Goal: Find specific page/section: Find specific page/section

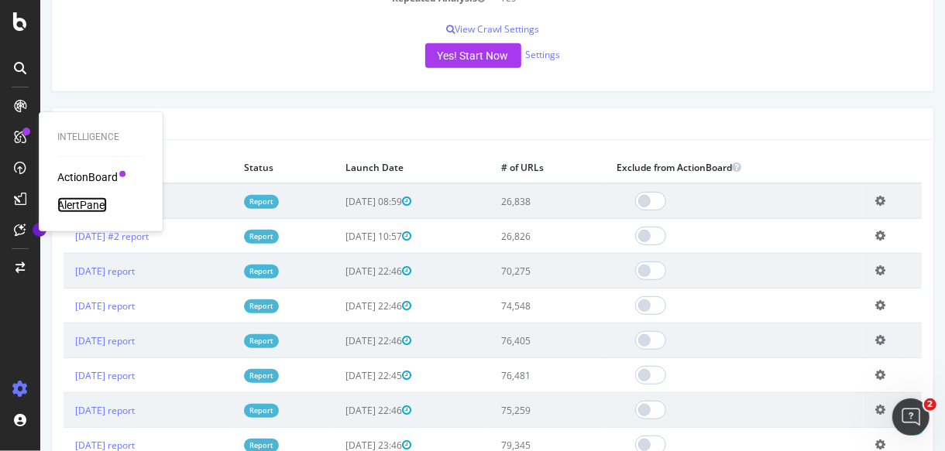
click at [93, 201] on div "AlertPanel" at bounding box center [82, 204] width 50 height 15
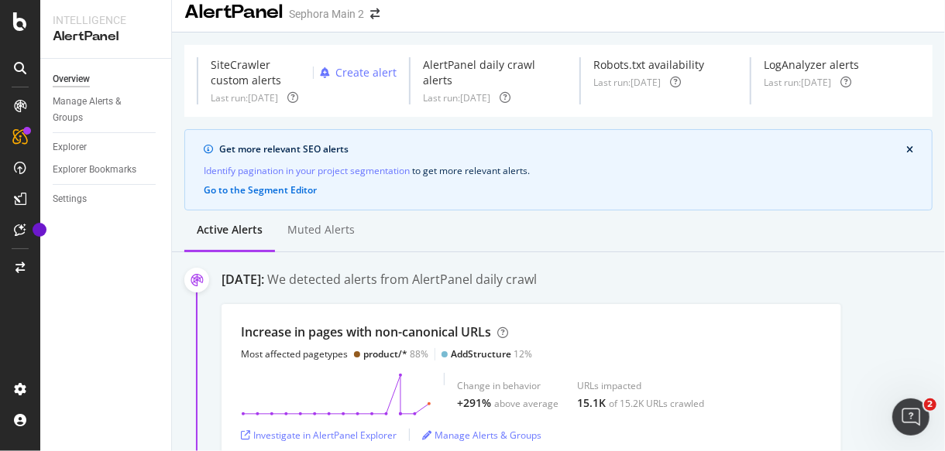
scroll to position [11, 0]
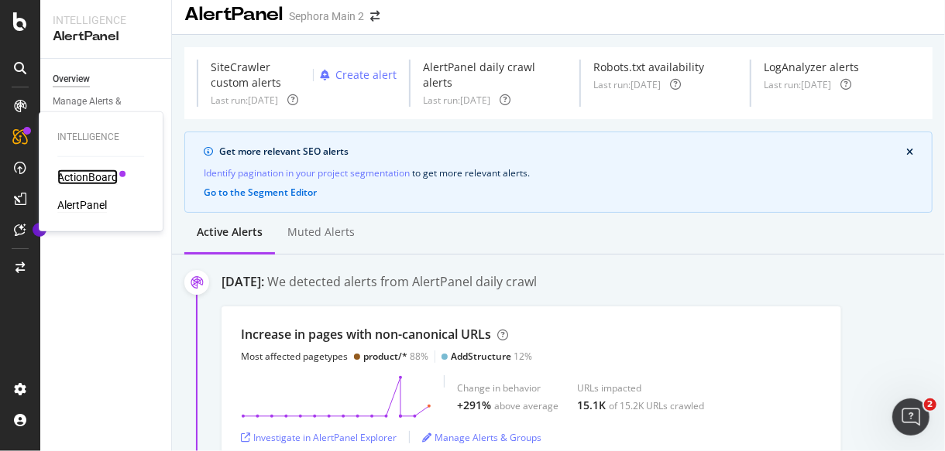
click at [91, 174] on div "ActionBoard" at bounding box center [87, 177] width 60 height 15
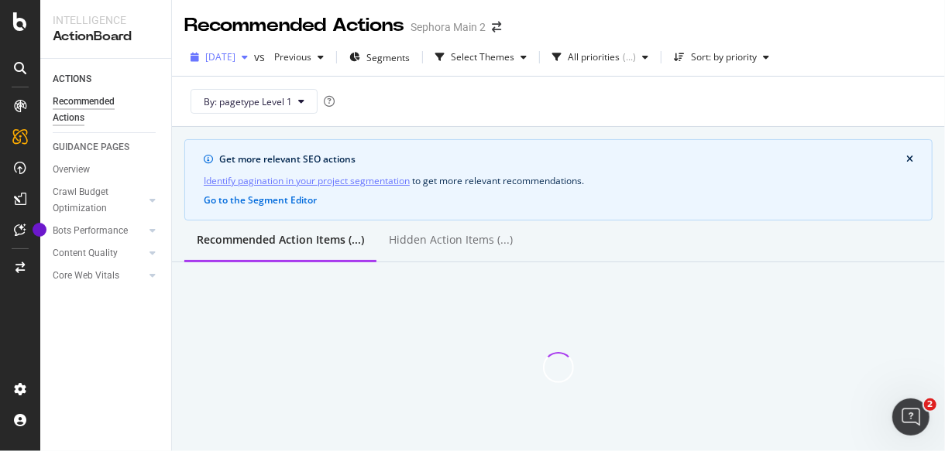
click at [235, 60] on span "[DATE]" at bounding box center [220, 56] width 30 height 13
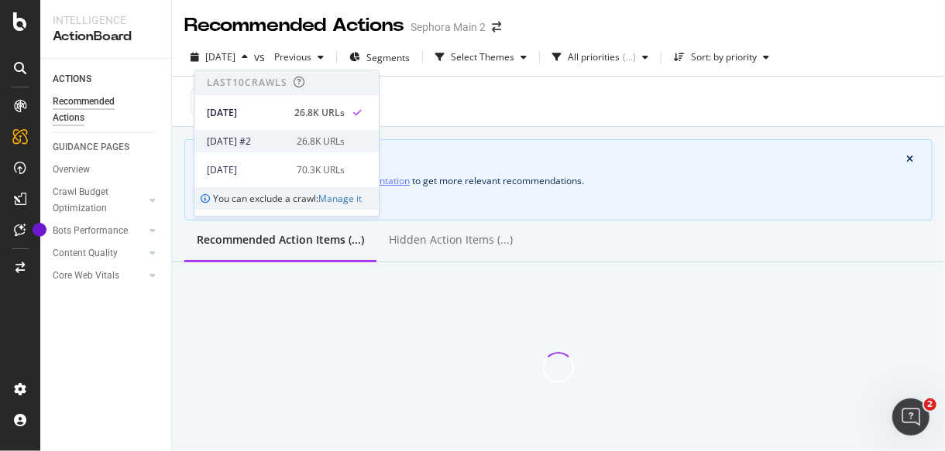
click at [281, 139] on div "[DATE] #2" at bounding box center [247, 142] width 81 height 14
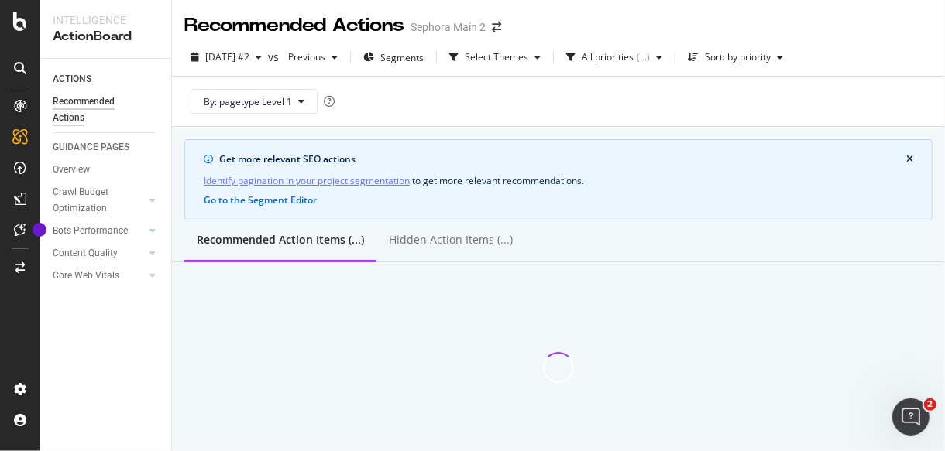
click at [910, 160] on icon "close banner" at bounding box center [909, 159] width 7 height 9
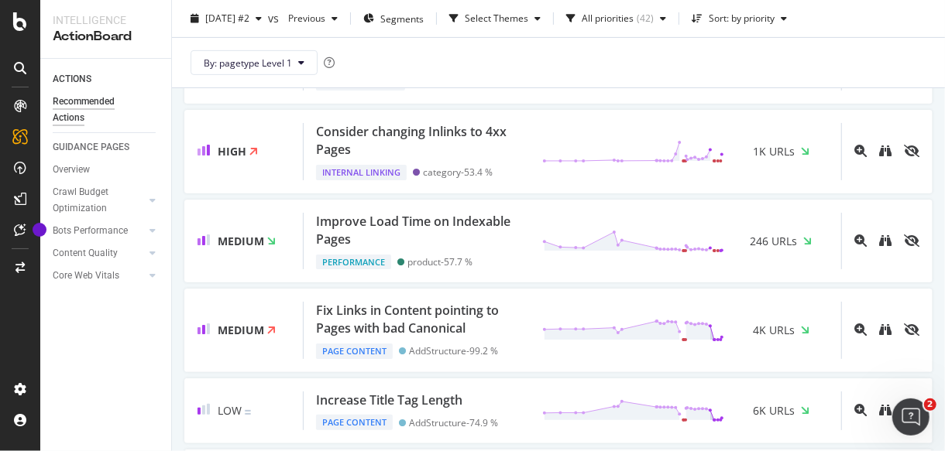
scroll to position [338, 0]
